Goal: Find specific page/section: Find specific page/section

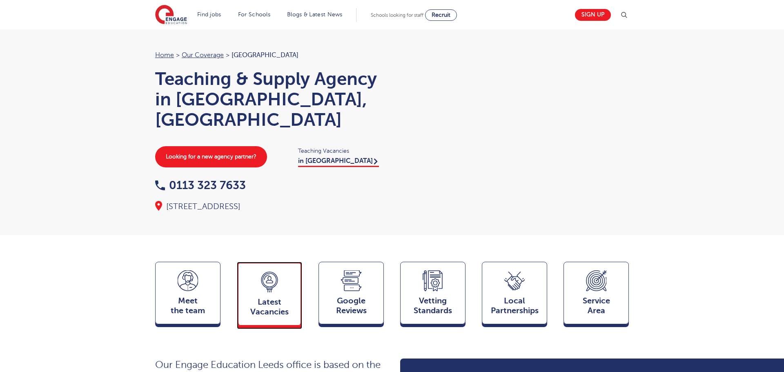
click at [259, 272] on icon at bounding box center [269, 282] width 20 height 21
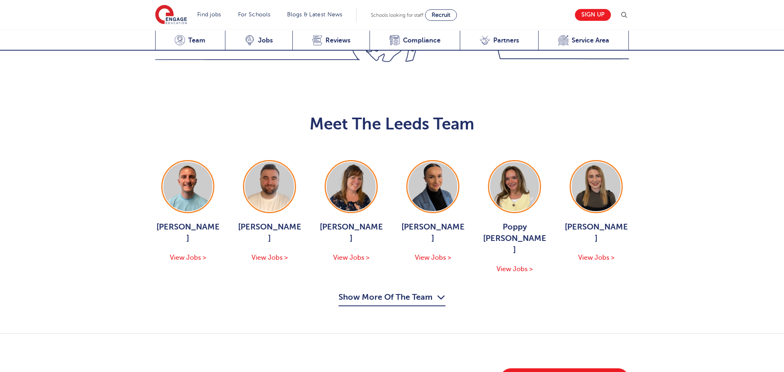
scroll to position [797, 0]
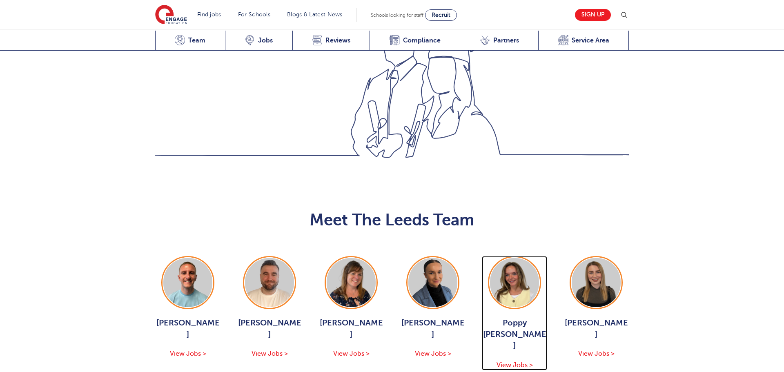
click at [536, 258] on img at bounding box center [514, 282] width 49 height 49
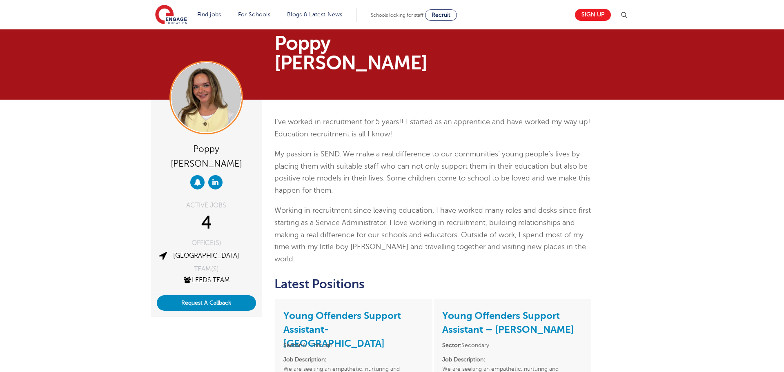
scroll to position [101, 0]
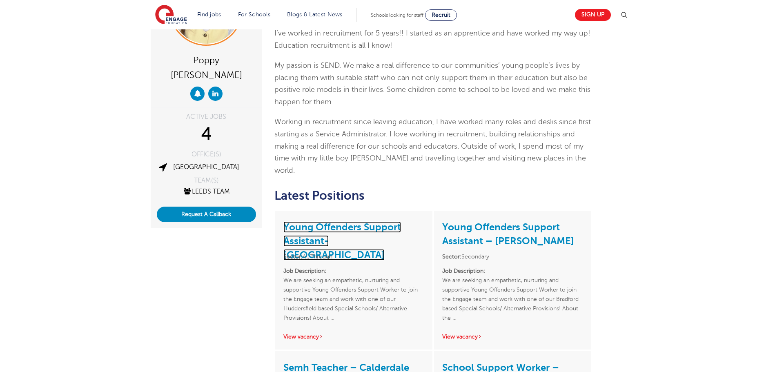
click at [343, 221] on link "Young Offenders Support Assistant- Huddersfield" at bounding box center [342, 240] width 118 height 39
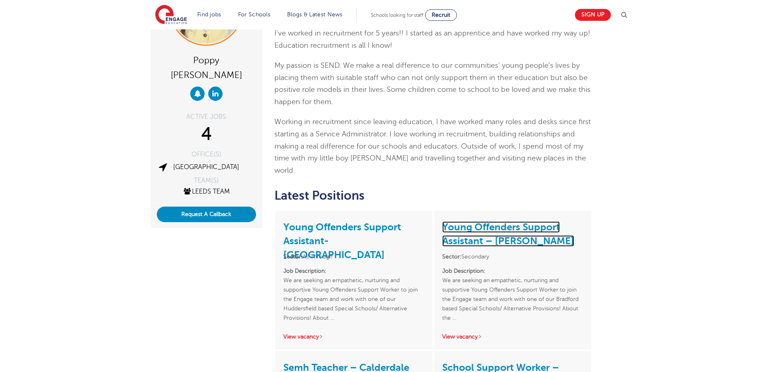
click at [521, 221] on link "Young Offenders Support Assistant – Bradford" at bounding box center [508, 233] width 132 height 25
click at [467, 334] on link "View vacancy" at bounding box center [462, 337] width 40 height 6
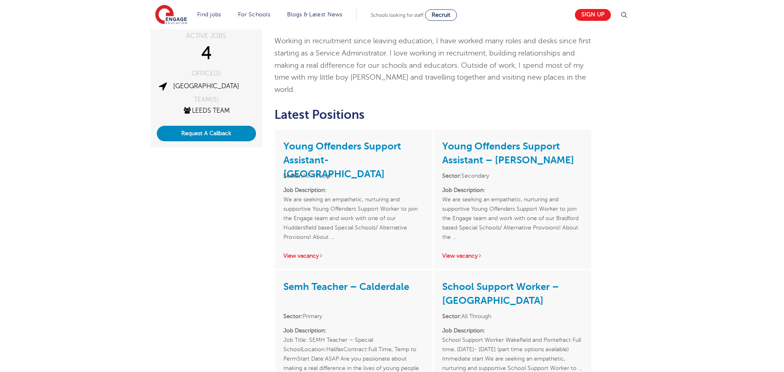
scroll to position [183, 0]
